Goal: Information Seeking & Learning: Understand process/instructions

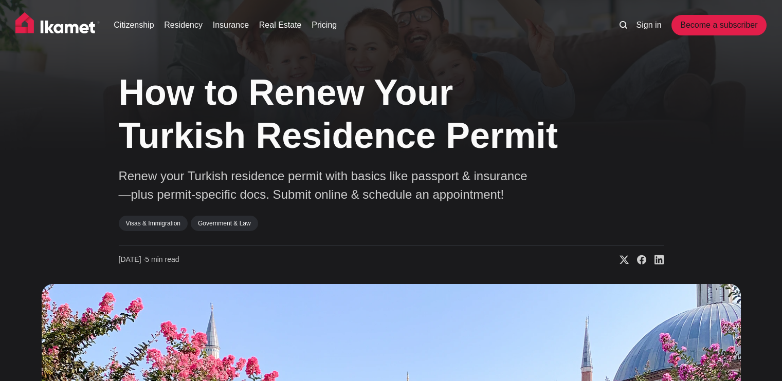
scroll to position [3710, 0]
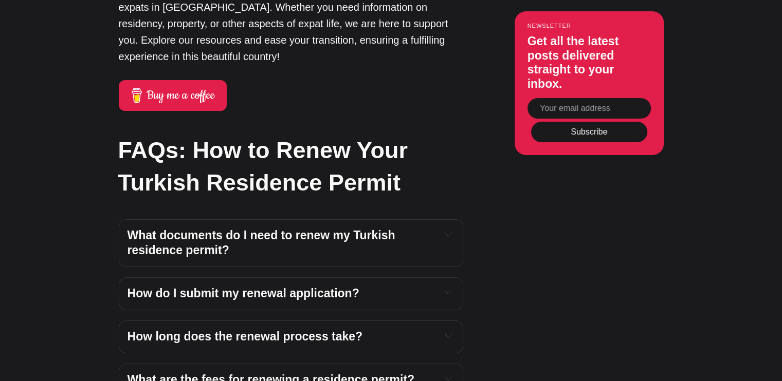
drag, startPoint x: 0, startPoint y: 0, endPoint x: 186, endPoint y: 219, distance: 287.3
click at [186, 229] on span "What documents do I need to renew my Turkish residence permit?" at bounding box center [262, 243] width 271 height 29
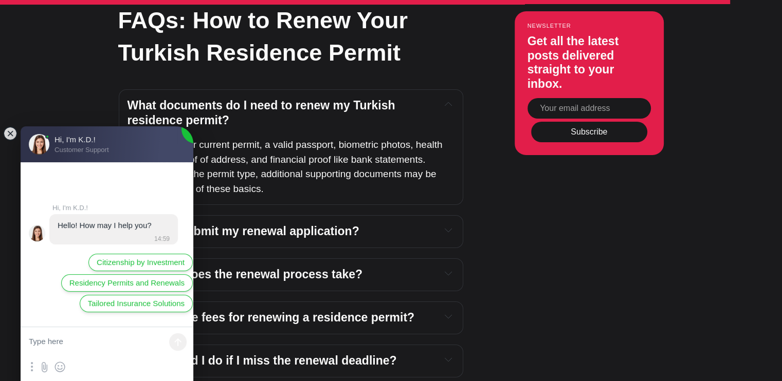
scroll to position [0, 0]
click at [215, 225] on span "How do I submit my renewal application?" at bounding box center [243, 231] width 232 height 13
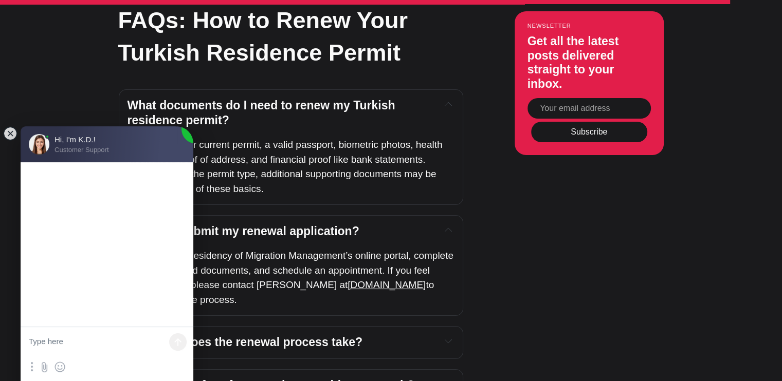
click at [177, 143] on jdiv at bounding box center [107, 254] width 1200 height 1283
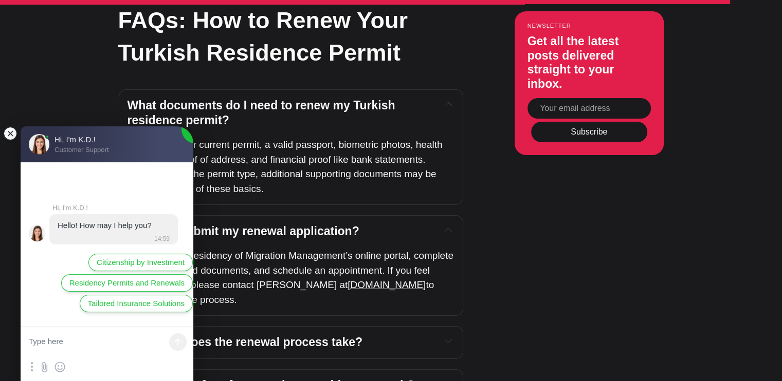
click at [10, 133] on jdiv at bounding box center [10, 133] width 14 height 14
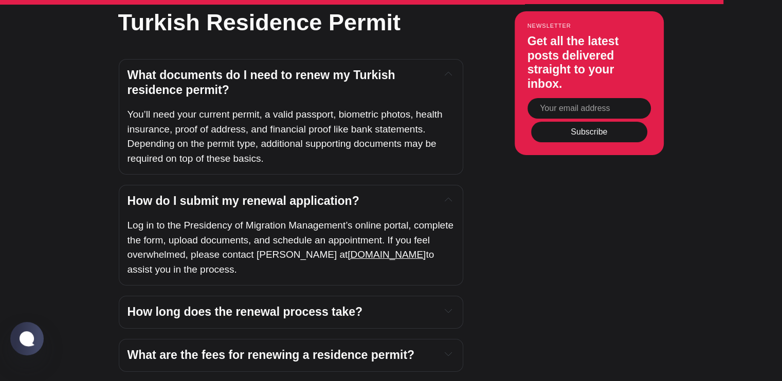
scroll to position [3871, 0]
click at [353, 249] on span "[DOMAIN_NAME]" at bounding box center [386, 254] width 78 height 11
